Goal: Task Accomplishment & Management: Complete application form

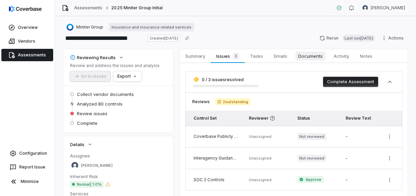
click at [299, 56] on span "Documents" at bounding box center [310, 55] width 30 height 9
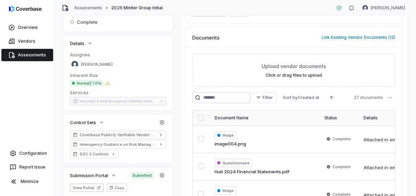
scroll to position [103, 0]
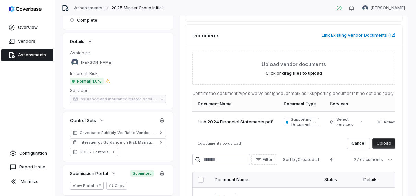
click at [384, 145] on button "Upload" at bounding box center [383, 143] width 23 height 10
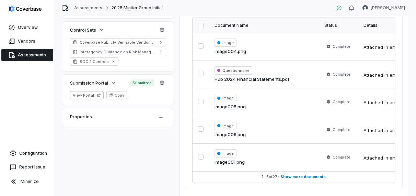
scroll to position [206, 0]
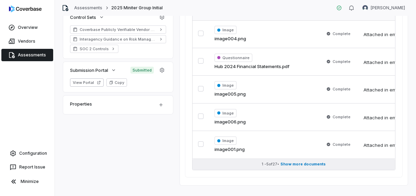
click at [317, 161] on span "Show more documents" at bounding box center [303, 163] width 45 height 5
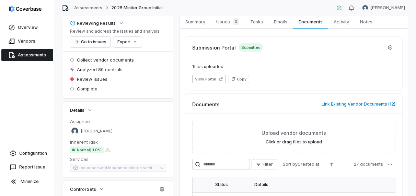
scroll to position [0, 0]
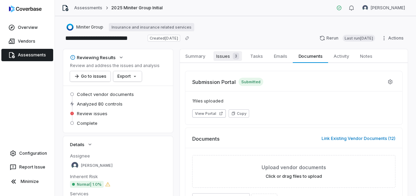
click at [224, 54] on span "Issues 3" at bounding box center [227, 56] width 28 height 10
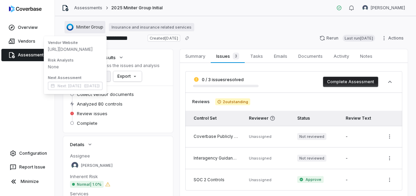
click at [84, 26] on span "Miniter Group" at bounding box center [89, 26] width 27 height 5
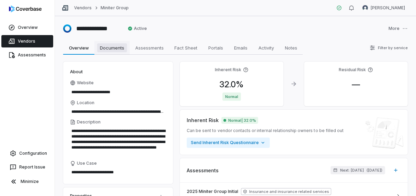
click at [114, 48] on span "Documents" at bounding box center [112, 47] width 30 height 9
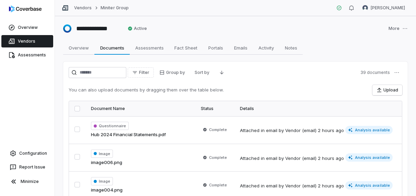
scroll to position [69, 0]
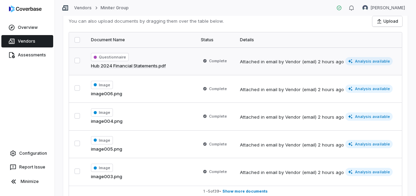
click at [374, 64] on span "Analysis available" at bounding box center [368, 61] width 47 height 8
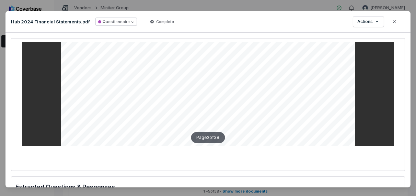
scroll to position [480, 0]
click at [130, 23] on button "Questionnaire" at bounding box center [116, 22] width 42 height 8
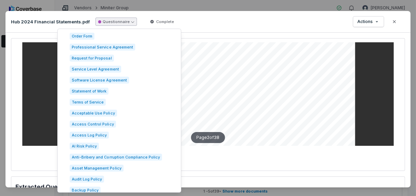
scroll to position [343, 0]
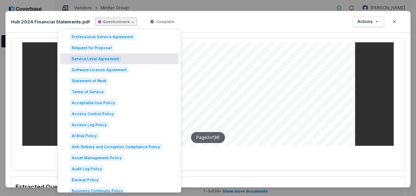
click at [368, 77] on div at bounding box center [207, 94] width 371 height 103
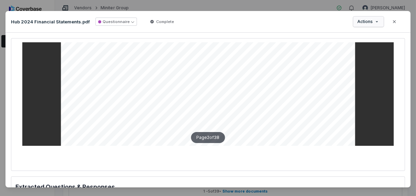
click at [375, 26] on div "Document Preview Hub 2024 Financial Statements.pdf Questionnaire Complete Actio…" at bounding box center [208, 99] width 416 height 199
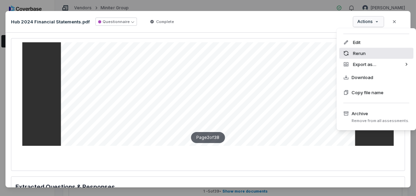
click at [363, 54] on div "Rerun" at bounding box center [376, 53] width 74 height 11
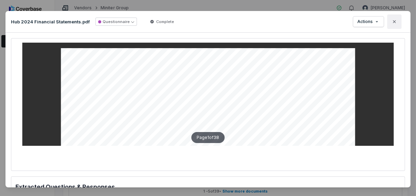
click at [393, 19] on icon "button" at bounding box center [394, 21] width 5 height 5
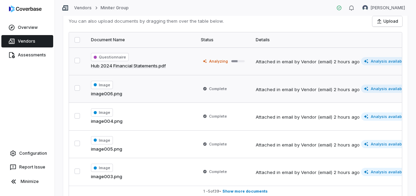
click at [79, 89] on button "button" at bounding box center [76, 87] width 5 height 5
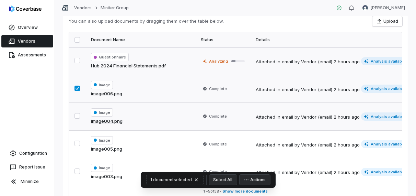
click at [77, 113] on button "button" at bounding box center [76, 115] width 5 height 5
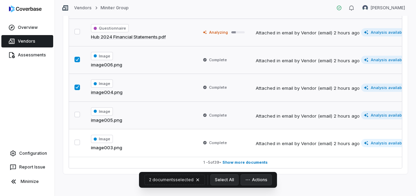
click at [78, 114] on button "button" at bounding box center [76, 114] width 5 height 5
click at [77, 139] on button "button" at bounding box center [76, 141] width 5 height 5
click at [246, 181] on icon "button" at bounding box center [247, 179] width 5 height 5
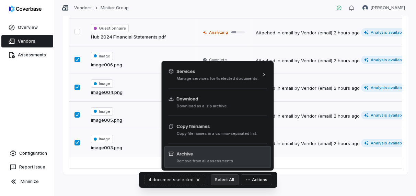
click at [217, 156] on span "Archive" at bounding box center [205, 153] width 58 height 7
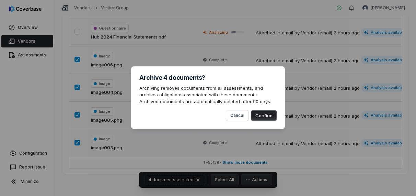
click at [259, 112] on button "Confirm" at bounding box center [263, 115] width 25 height 10
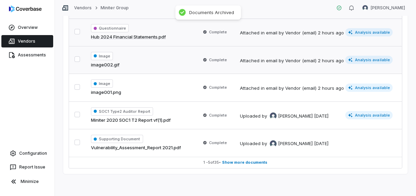
click at [77, 56] on button "button" at bounding box center [76, 58] width 5 height 5
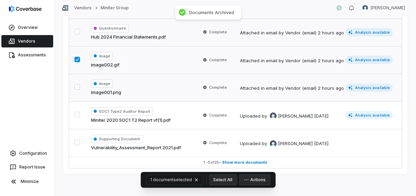
click at [77, 85] on button "button" at bounding box center [76, 86] width 5 height 5
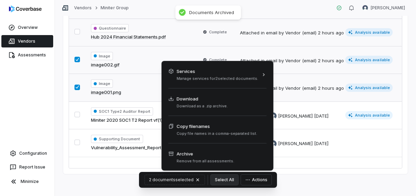
click at [243, 176] on button "Actions" at bounding box center [256, 179] width 31 height 10
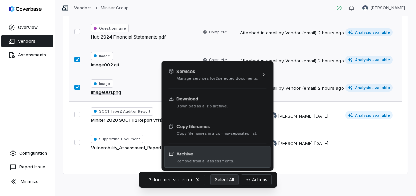
click at [222, 154] on span "Archive" at bounding box center [205, 153] width 58 height 7
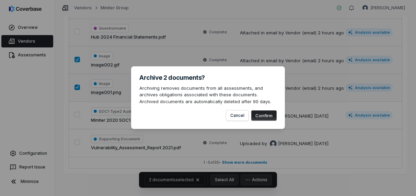
click at [265, 117] on button "Confirm" at bounding box center [263, 115] width 25 height 10
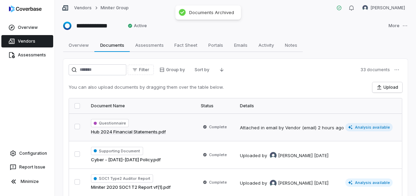
scroll to position [0, 0]
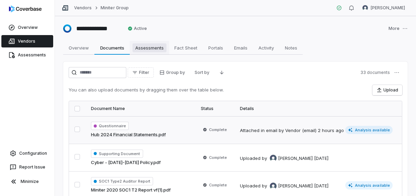
click at [148, 47] on span "Assessments" at bounding box center [149, 47] width 34 height 9
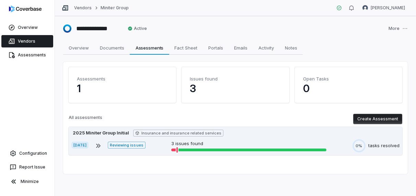
click at [145, 142] on span "Reviewing issues" at bounding box center [126, 144] width 37 height 7
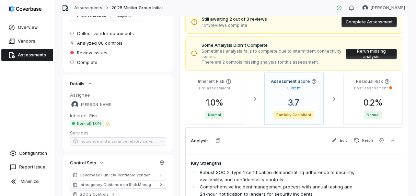
scroll to position [34, 0]
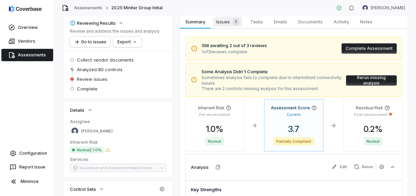
click at [229, 24] on span "Issues 3" at bounding box center [227, 22] width 28 height 10
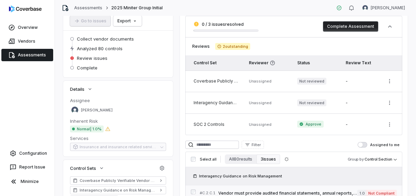
scroll to position [55, 0]
click at [386, 82] on html "**********" at bounding box center [208, 98] width 416 height 196
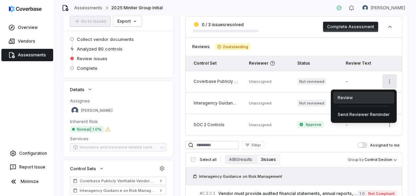
click at [380, 98] on div "Review" at bounding box center [364, 97] width 60 height 11
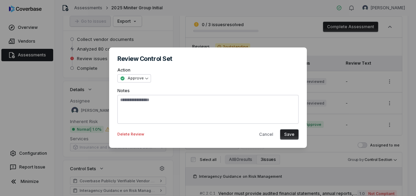
click at [293, 135] on button "Save" at bounding box center [289, 134] width 19 height 10
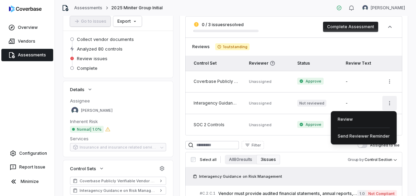
click at [386, 102] on html "**********" at bounding box center [208, 98] width 416 height 196
click at [359, 118] on div "Review" at bounding box center [364, 119] width 60 height 11
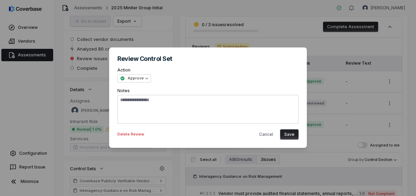
click at [287, 133] on button "Save" at bounding box center [289, 134] width 19 height 10
type textarea "*"
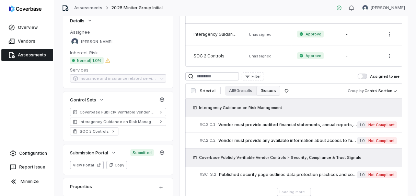
scroll to position [158, 0]
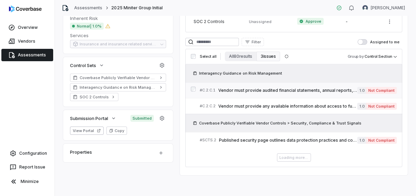
click at [373, 88] on span "Not Compliant" at bounding box center [381, 90] width 31 height 7
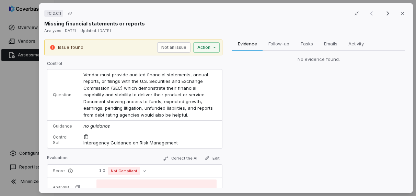
scroll to position [146, 0]
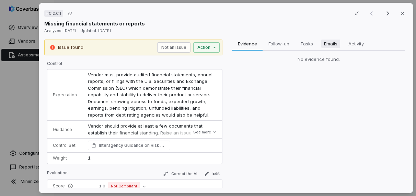
click at [325, 44] on span "Emails" at bounding box center [331, 43] width 19 height 9
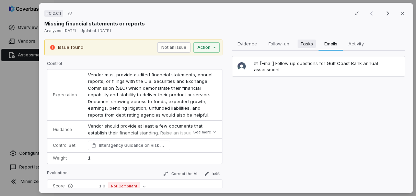
click at [301, 43] on span "Tasks" at bounding box center [307, 43] width 18 height 9
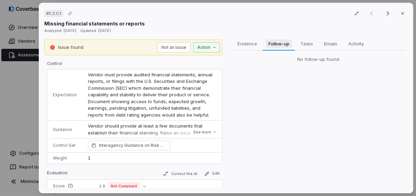
click at [278, 43] on span "Follow-up" at bounding box center [279, 43] width 26 height 9
drag, startPoint x: 246, startPoint y: 45, endPoint x: 260, endPoint y: 47, distance: 14.6
click at [246, 45] on span "Evidence" at bounding box center [247, 43] width 25 height 9
click at [351, 46] on span "Activity" at bounding box center [356, 43] width 21 height 9
click at [253, 45] on span "Evidence" at bounding box center [247, 43] width 25 height 9
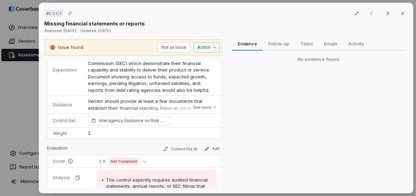
scroll to position [34, 0]
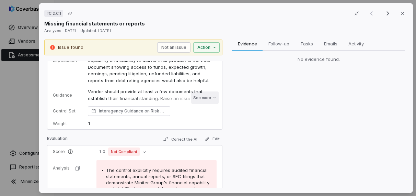
click at [204, 96] on button "See more" at bounding box center [204, 97] width 27 height 12
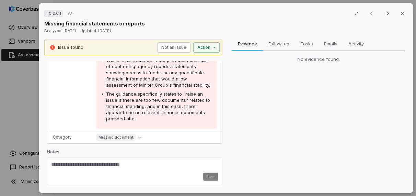
scroll to position [275, 0]
click at [103, 168] on textarea at bounding box center [134, 166] width 167 height 11
drag, startPoint x: 146, startPoint y: 166, endPoint x: 51, endPoint y: 163, distance: 94.8
click at [47, 162] on div "**********" at bounding box center [134, 170] width 175 height 27
click at [138, 165] on textarea "**********" at bounding box center [132, 166] width 162 height 11
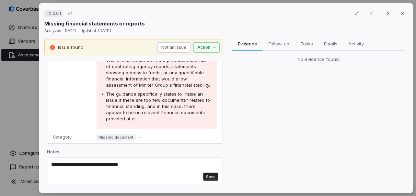
drag, startPoint x: 138, startPoint y: 165, endPoint x: 66, endPoint y: 162, distance: 72.5
click at [66, 162] on textarea "**********" at bounding box center [132, 166] width 162 height 11
click at [151, 172] on textarea "**********" at bounding box center [132, 166] width 162 height 11
drag, startPoint x: 143, startPoint y: 164, endPoint x: 46, endPoint y: 158, distance: 98.0
click at [46, 158] on div "Issue found Not an issue Action Control Expectation Vendor must provide audited…" at bounding box center [133, 113] width 178 height 148
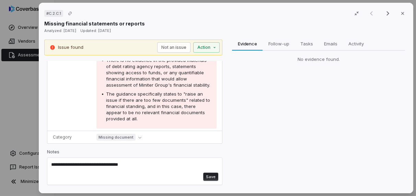
type textarea "**********"
click at [204, 179] on button "Save" at bounding box center [210, 176] width 15 height 8
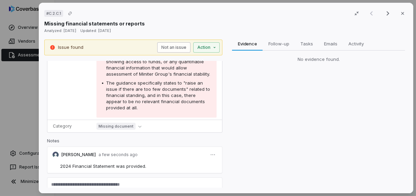
click at [180, 46] on button "Not an issue" at bounding box center [174, 47] width 33 height 10
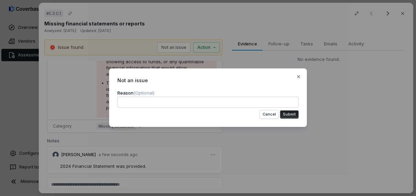
click at [261, 103] on textarea at bounding box center [207, 101] width 181 height 11
type textarea "*"
type textarea "**********"
click at [295, 117] on button "Submit" at bounding box center [289, 114] width 19 height 8
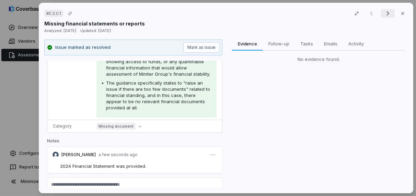
click at [384, 13] on icon "Next result" at bounding box center [388, 13] width 8 height 8
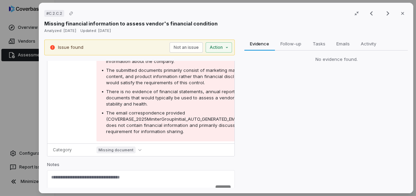
scroll to position [208, 0]
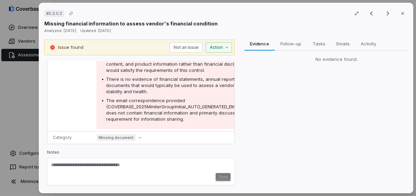
click at [129, 166] on textarea at bounding box center [140, 167] width 179 height 11
paste textarea "**********"
type textarea "**********"
click at [221, 176] on button "Save" at bounding box center [223, 177] width 15 height 8
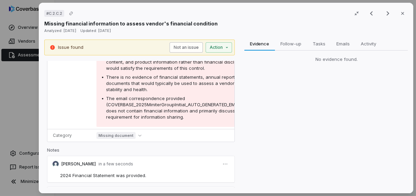
click at [197, 48] on button "Not an issue" at bounding box center [186, 47] width 33 height 10
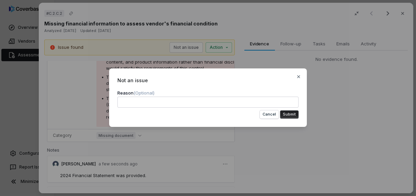
type textarea "*"
type textarea "**********"
type textarea "*"
type textarea "**********"
drag, startPoint x: 293, startPoint y: 101, endPoint x: 207, endPoint y: 101, distance: 86.5
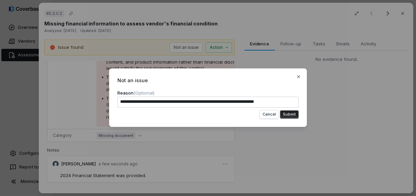
click at [207, 101] on textarea "**********" at bounding box center [207, 101] width 181 height 11
type textarea "*"
type textarea "**********"
click at [293, 112] on button "Submit" at bounding box center [289, 114] width 19 height 8
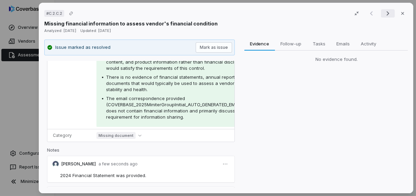
click at [386, 12] on icon "Next result" at bounding box center [387, 13] width 3 height 4
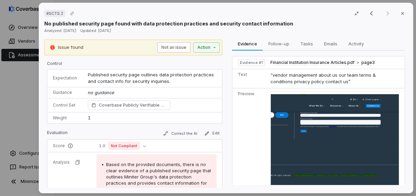
click at [176, 48] on button "Not an issue" at bounding box center [174, 47] width 33 height 10
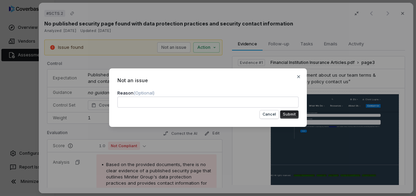
click at [284, 113] on button "Submit" at bounding box center [289, 114] width 19 height 8
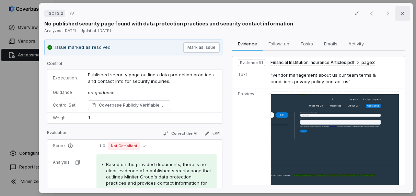
click at [400, 12] on icon "button" at bounding box center [402, 13] width 5 height 5
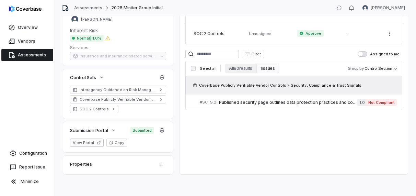
click at [258, 133] on div "Summary Summary Issues 1 Issues 1 Tasks Tasks Emails Emails Documents Documents…" at bounding box center [294, 38] width 228 height 271
click at [239, 68] on button "All 80 results" at bounding box center [241, 68] width 32 height 10
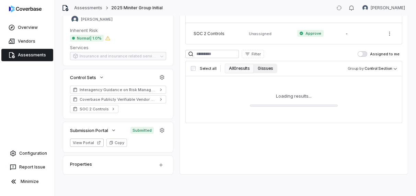
click at [259, 67] on button "0 issues" at bounding box center [265, 68] width 23 height 10
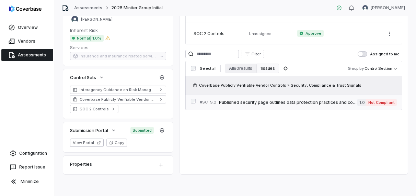
click at [289, 101] on span "Published security page outlines data protection practices and contact info for…" at bounding box center [288, 102] width 138 height 5
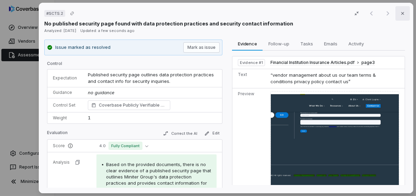
click at [402, 11] on button "Close" at bounding box center [402, 13] width 14 height 14
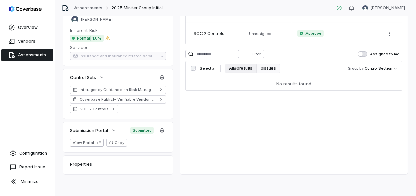
click at [236, 66] on button "All 80 results" at bounding box center [241, 68] width 32 height 10
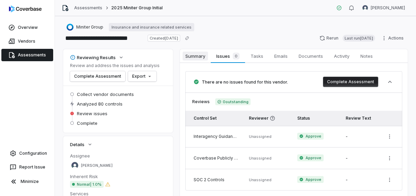
click at [198, 56] on span "Summary" at bounding box center [195, 55] width 25 height 9
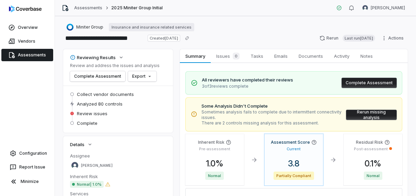
click at [360, 115] on button "Rerun missing analysis" at bounding box center [371, 114] width 51 height 10
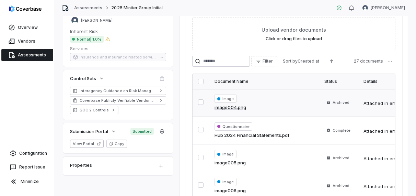
scroll to position [172, 0]
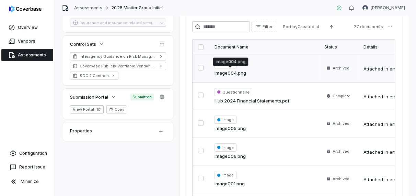
click at [232, 72] on link "image004.png" at bounding box center [230, 73] width 32 height 7
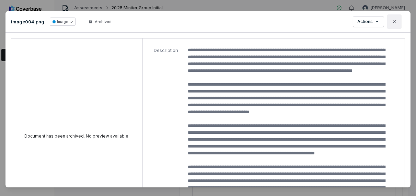
click at [393, 22] on icon "button" at bounding box center [394, 21] width 5 height 5
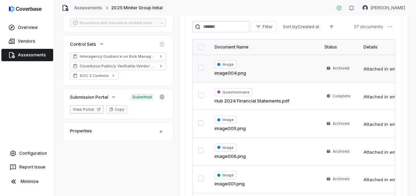
click at [203, 65] on button "button" at bounding box center [200, 67] width 5 height 5
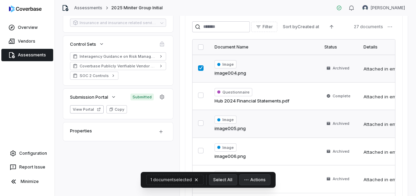
click at [202, 120] on button "button" at bounding box center [200, 122] width 5 height 5
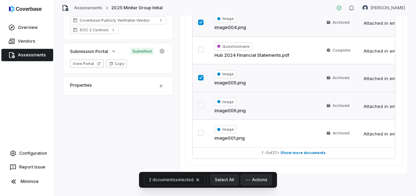
scroll to position [219, 0]
click at [202, 102] on button "button" at bounding box center [200, 104] width 5 height 5
click at [203, 130] on button "button" at bounding box center [200, 132] width 5 height 5
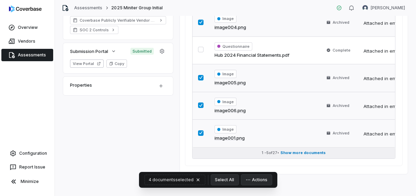
click at [305, 150] on span "Show more documents" at bounding box center [303, 152] width 45 height 5
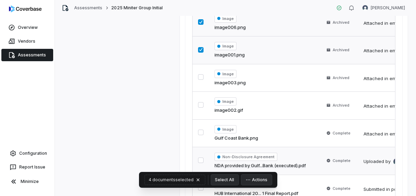
scroll to position [356, 0]
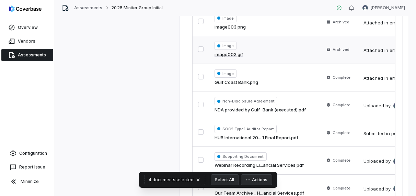
click at [201, 49] on button "button" at bounding box center [200, 48] width 5 height 5
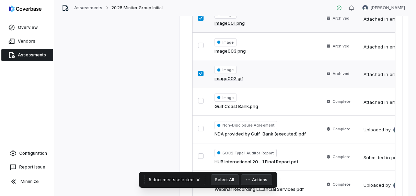
scroll to position [322, 0]
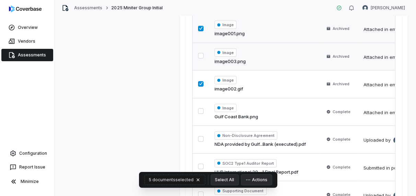
click at [203, 53] on button "button" at bounding box center [200, 55] width 5 height 5
drag, startPoint x: 261, startPoint y: 186, endPoint x: 261, endPoint y: 182, distance: 4.8
click at [261, 186] on div "6 documents selected Select All Actions" at bounding box center [208, 180] width 138 height 16
click at [260, 178] on button "Actions" at bounding box center [256, 179] width 31 height 10
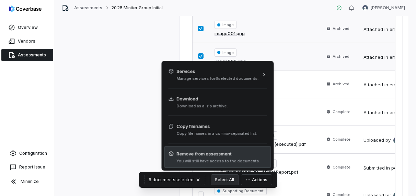
click at [241, 159] on span "You will still have access to the documents." at bounding box center [217, 160] width 83 height 5
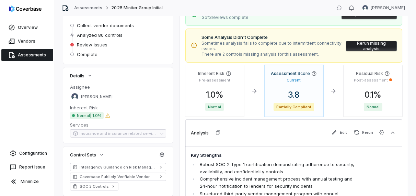
scroll to position [34, 0]
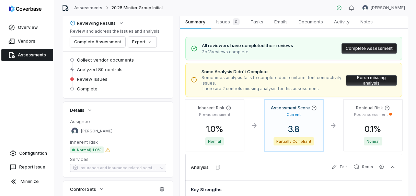
click at [358, 47] on button "Complete Assessment" at bounding box center [368, 48] width 55 height 10
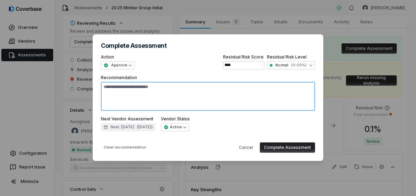
click at [188, 91] on textarea "Recommendation" at bounding box center [208, 96] width 214 height 29
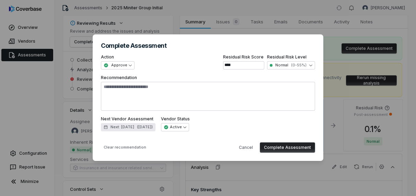
click at [150, 126] on span "( [DATE] )" at bounding box center [145, 126] width 16 height 5
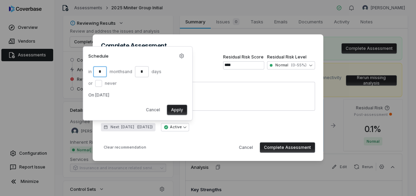
type textarea "*"
drag, startPoint x: 105, startPoint y: 71, endPoint x: 96, endPoint y: 71, distance: 8.9
click at [96, 71] on input "*" at bounding box center [100, 71] width 14 height 11
type input "**"
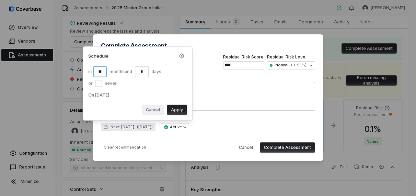
type textarea "*"
type input "**"
click at [176, 109] on button "Apply" at bounding box center [177, 109] width 20 height 10
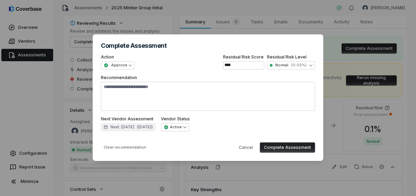
click at [277, 144] on button "Complete Assessment" at bounding box center [287, 147] width 55 height 10
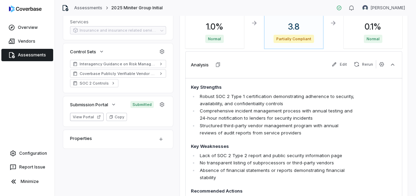
scroll to position [0, 0]
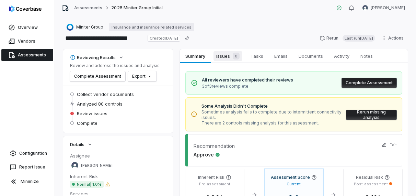
click at [223, 56] on span "Issues 0" at bounding box center [227, 56] width 29 height 10
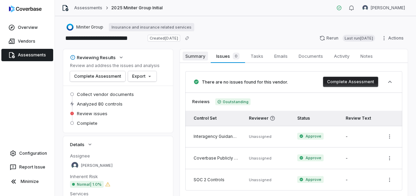
click at [196, 53] on span "Summary" at bounding box center [195, 55] width 25 height 9
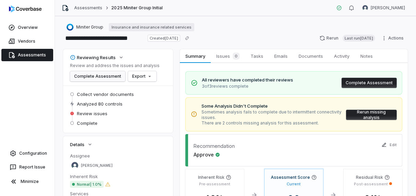
click at [103, 78] on button "Complete Assessment" at bounding box center [97, 76] width 55 height 10
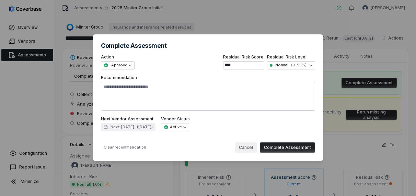
click at [244, 147] on button "Cancel" at bounding box center [246, 147] width 22 height 10
type textarea "*"
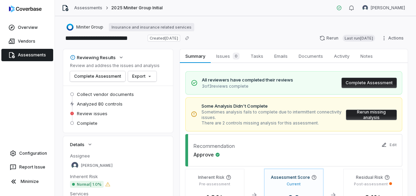
click at [18, 53] on link "Assessments" at bounding box center [27, 55] width 52 height 12
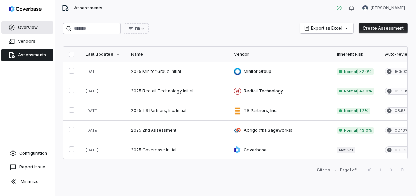
click at [24, 28] on link "Overview" at bounding box center [27, 27] width 52 height 12
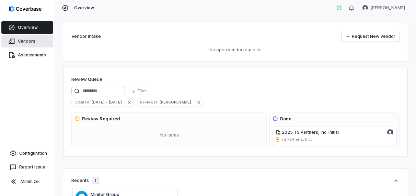
click at [33, 42] on link "Vendors" at bounding box center [27, 41] width 52 height 12
